Goal: Find contact information: Find contact information

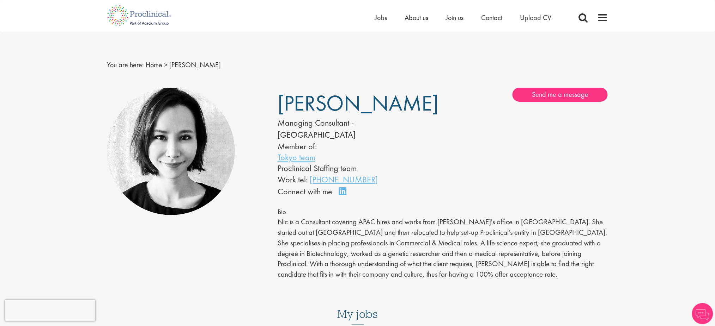
drag, startPoint x: 565, startPoint y: 263, endPoint x: 505, endPoint y: 166, distance: 113.8
click at [505, 166] on div "Nic Choa Managing Consultant - Japan Member of: Tokyo team Proclinical Staffing…" at bounding box center [442, 189] width 341 height 203
click at [452, 207] on div "Bio Nic is a Consultant covering APAC hires and works from Proclinical's office…" at bounding box center [442, 243] width 330 height 73
